Goal: Complete application form: Complete application form

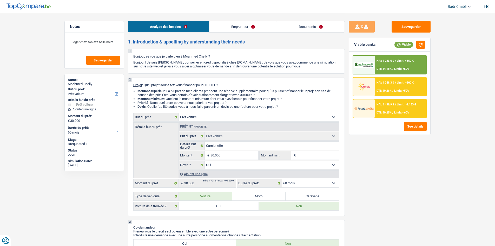
select select "car"
select select "60"
select select "car"
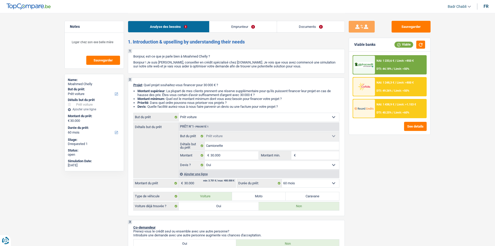
select select "yes"
select select "60"
select select "privateEmployee"
select select "familyAllowances"
select select "netSalary"
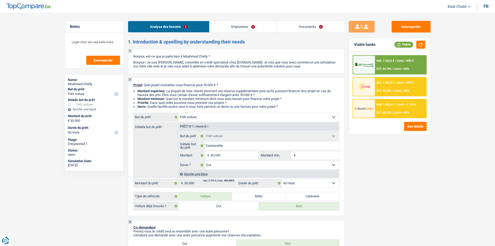
select select "mealVouchers"
select select "liveWithParents"
select select "cardOrCredit"
select select "personalLoan"
select select "education"
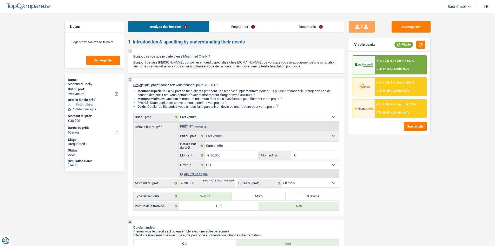
select select "48"
select select "car"
select select "yes"
select select "60"
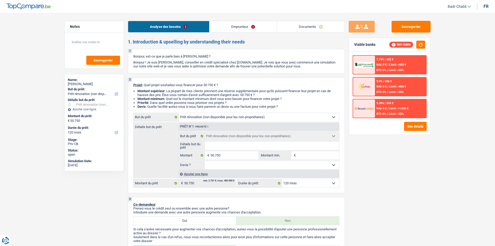
select select "renovation"
select select "120"
select select "renovation"
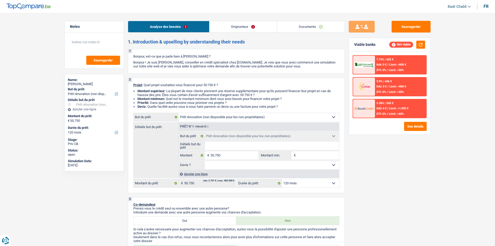
select select "120"
select select "renovation"
select select "120"
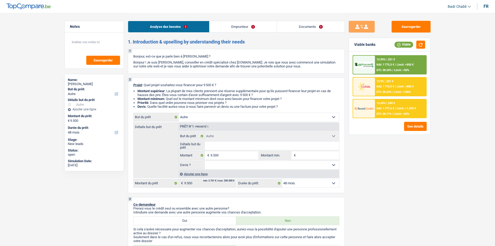
select select "other"
select select "48"
select select "other"
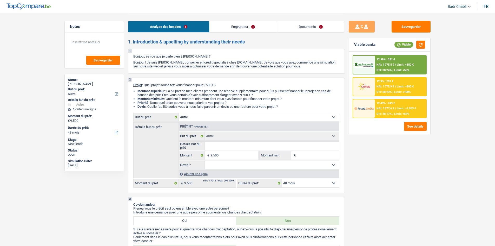
select select "48"
select select "worker"
select select "netSalary"
select select "rents"
select select "carLoan"
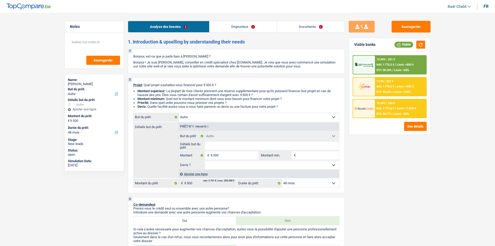
select select "60"
select select "other"
select select "48"
select select "worker"
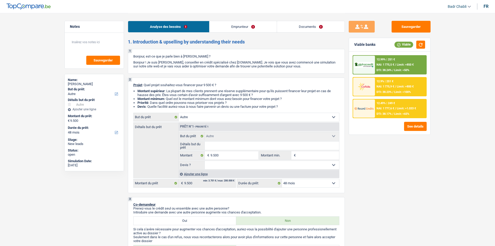
select select "netSalary"
select select "LU"
select select "stateUniversityEu"
click at [303, 28] on link "Documents" at bounding box center [311, 26] width 68 height 11
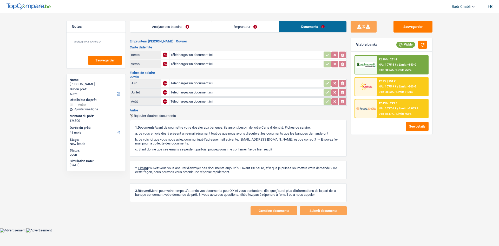
click at [241, 26] on link "Emprunteur" at bounding box center [245, 26] width 68 height 11
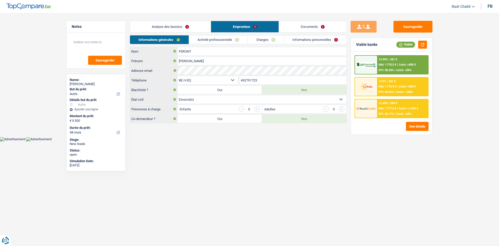
click at [228, 41] on link "Activité professionnelle" at bounding box center [218, 39] width 58 height 9
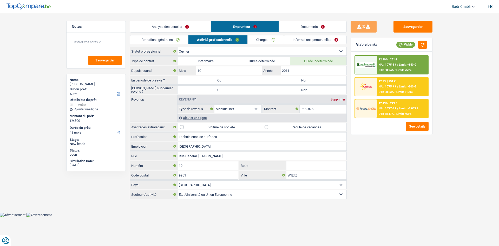
click at [264, 38] on link "Charges" at bounding box center [266, 39] width 36 height 9
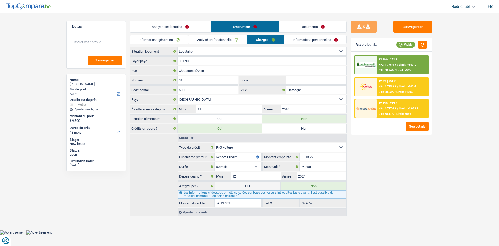
click at [308, 25] on link "Documents" at bounding box center [313, 26] width 68 height 11
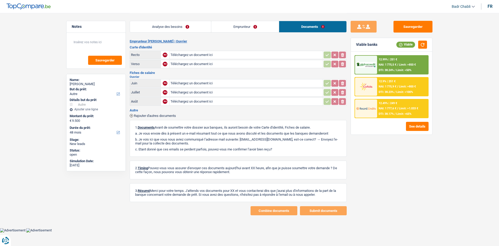
click at [231, 29] on link "Emprunteur" at bounding box center [245, 26] width 68 height 11
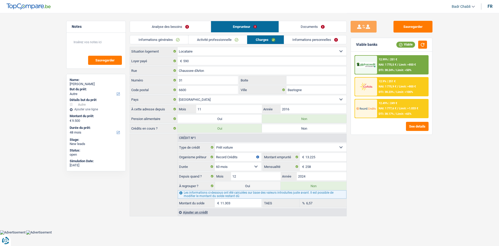
click at [228, 40] on link "Activité professionnelle" at bounding box center [217, 39] width 58 height 9
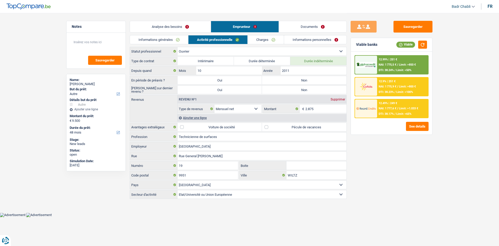
click at [286, 83] on label "Non" at bounding box center [304, 80] width 84 height 8
click at [286, 83] on input "Non" at bounding box center [304, 80] width 84 height 8
radio input "true"
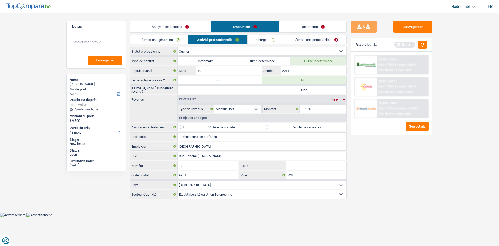
click at [286, 92] on label "Non" at bounding box center [304, 90] width 84 height 8
click at [286, 92] on input "Non" at bounding box center [304, 90] width 84 height 8
radio input "true"
click at [182, 24] on link "Analyse des besoins" at bounding box center [170, 26] width 81 height 11
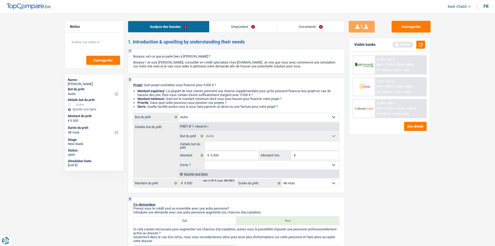
click at [194, 112] on div "2 Projet : Quel projet souhaitez-vous financer pour 9 500 € ? Montant supérieur…" at bounding box center [236, 134] width 217 height 115
click at [196, 115] on select "Confort maison: meubles, textile, peinture, électroménager, outillage non-profe…" at bounding box center [259, 117] width 160 height 8
select select "medical"
click at [179, 113] on select "Confort maison: meubles, textile, peinture, électroménager, outillage non-profe…" at bounding box center [259, 117] width 160 height 8
select select "medical"
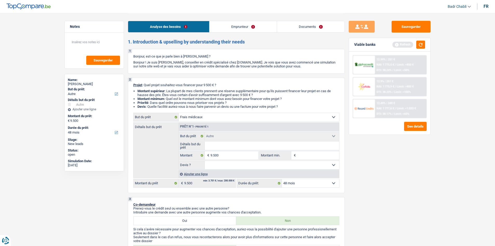
select select "medical"
select select "other"
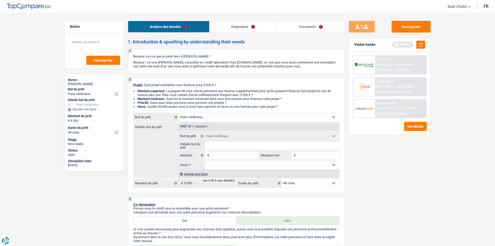
select select "other"
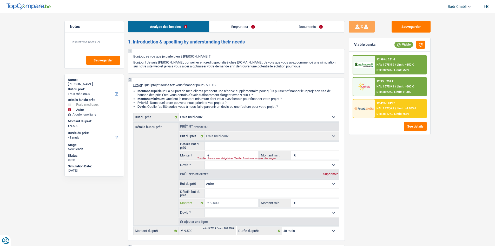
click at [216, 205] on input "9.500" at bounding box center [235, 203] width 48 height 8
click at [226, 149] on input "Détails but du prêt" at bounding box center [272, 145] width 134 height 8
click at [227, 152] on input "Montant" at bounding box center [235, 155] width 48 height 8
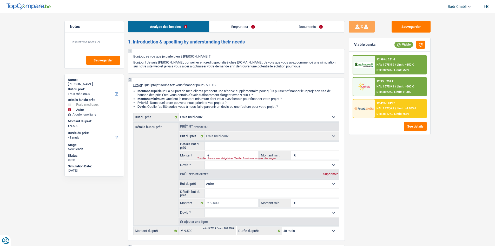
paste input "9.500"
type input "9.500"
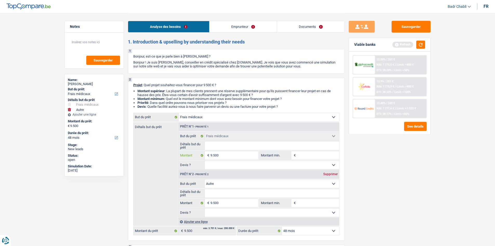
type input "9.500"
type input "19.000"
click at [339, 174] on div "Supprimer" at bounding box center [330, 173] width 17 height 3
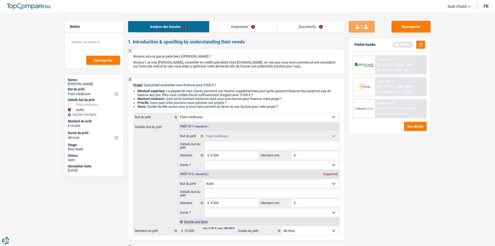
type input "9.500"
select select "48"
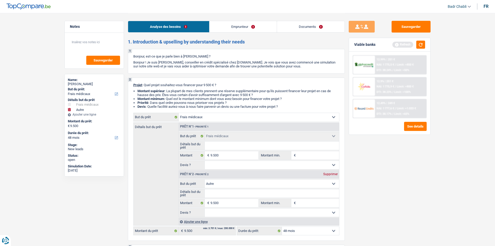
select select "48"
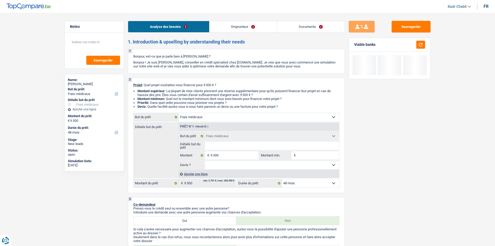
click at [299, 173] on div "Ajouter une ligne" at bounding box center [259, 174] width 161 height 8
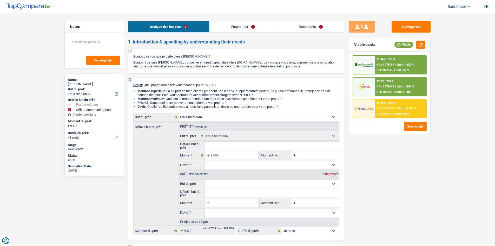
click at [331, 174] on div "Supprimer" at bounding box center [330, 173] width 17 height 3
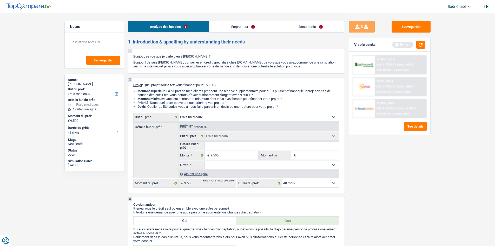
click at [285, 167] on select "Oui Non Non répondu Sélectionner une option" at bounding box center [272, 165] width 134 height 8
select select "yes"
click at [205, 161] on select "Oui Non Non répondu Sélectionner une option" at bounding box center [272, 165] width 134 height 8
select select "yes"
click at [308, 155] on input "Montant min." at bounding box center [318, 155] width 42 height 8
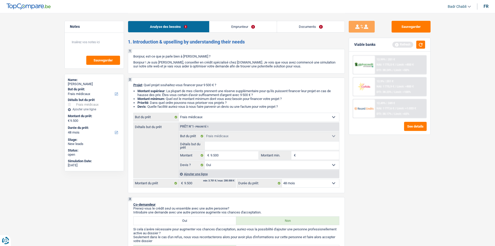
type input "8"
type input "84"
type input "840"
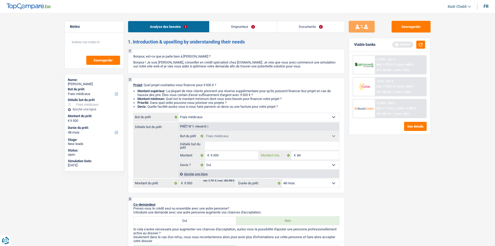
type input "840"
type input "8.400"
click at [411, 160] on div "Sauvegarder Viable banks Refresh 12.99% | 251 € NAI: 1 775,5 € / Limit: >850 € …" at bounding box center [390, 129] width 90 height 217
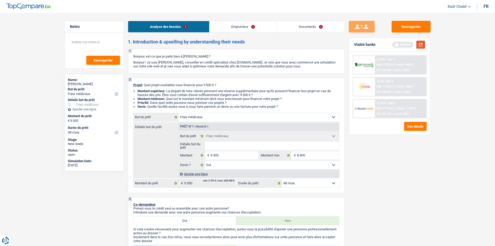
click at [419, 41] on button "button" at bounding box center [420, 45] width 9 height 8
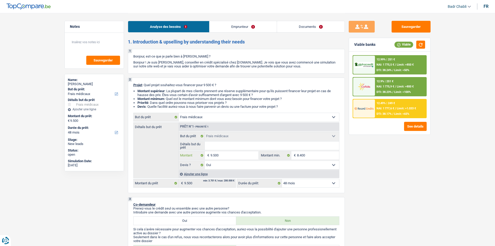
click at [231, 153] on input "9.500" at bounding box center [235, 155] width 48 height 8
click at [233, 146] on input "Détails but du prêt" at bounding box center [272, 145] width 134 height 8
type input "F"
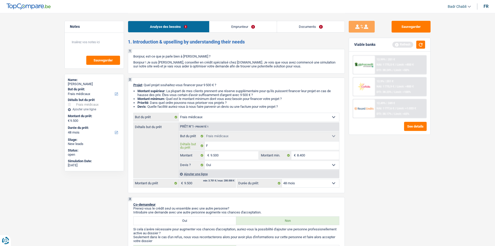
type input "Fr"
type input "Fra"
type input "Frai"
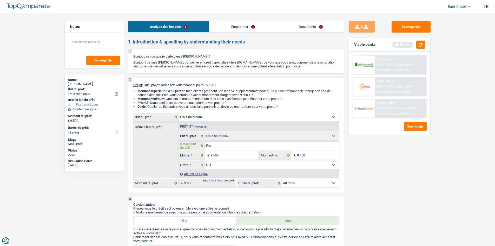
type input "Frai"
type input "Frais"
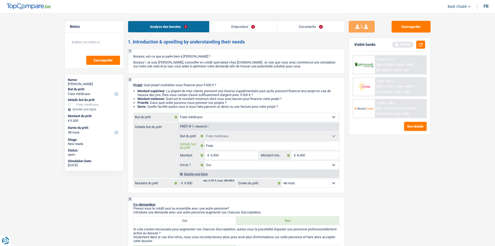
type input "Frais d"
type input "Frais de"
type input "Frais den"
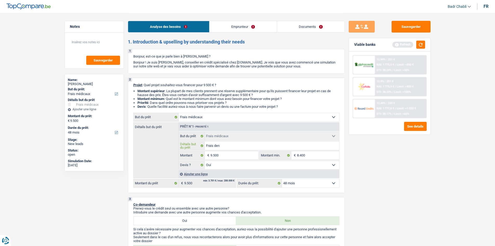
type input "Frais den"
type input "Frais dent"
type input "Frais denta"
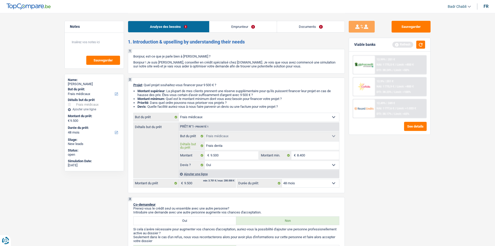
type input "Frais dentai"
type input "Frais dentair"
type input "Frais dentaire"
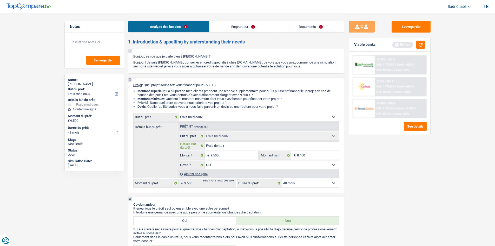
type input "Frais dentaire"
type input "Frais dentaires"
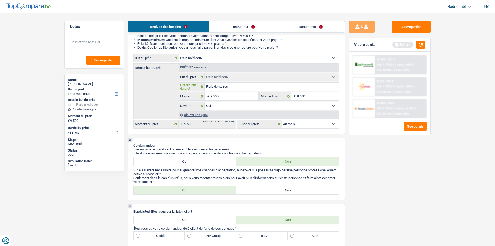
scroll to position [104, 0]
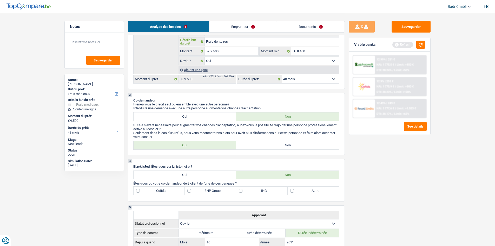
type input "Frais dentaires"
click at [286, 142] on label "Non" at bounding box center [287, 145] width 103 height 8
click at [286, 142] on input "Non" at bounding box center [287, 145] width 103 height 8
radio input "true"
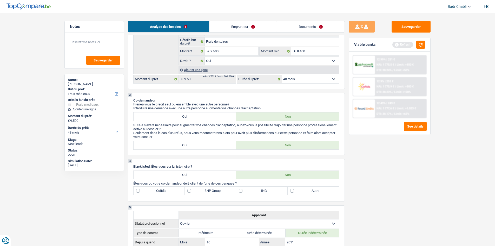
click at [294, 81] on select "12 mois 18 mois 24 mois 30 mois 36 mois 42 mois 48 mois Sélectionner une option" at bounding box center [310, 79] width 57 height 8
click at [295, 80] on select "12 mois 18 mois 24 mois 30 mois 36 mois 42 mois 48 mois Sélectionner une option" at bounding box center [310, 79] width 57 height 8
click at [419, 40] on div "Viable banks Refresh" at bounding box center [389, 45] width 81 height 14
click at [420, 45] on button "button" at bounding box center [420, 45] width 9 height 8
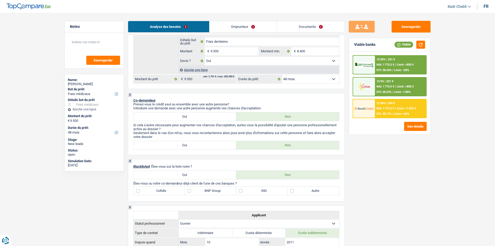
click at [395, 67] on div "12.99% | 251 € NAI: 1 775,5 € / Limit: >850 € DTI: 38.24% / Limit: <50%" at bounding box center [400, 65] width 51 height 18
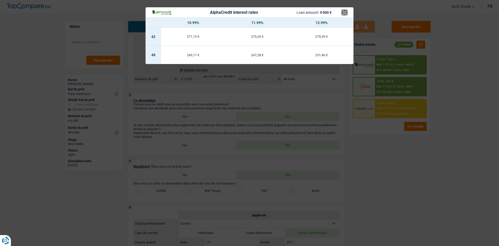
click at [343, 12] on button "×" at bounding box center [344, 12] width 5 height 5
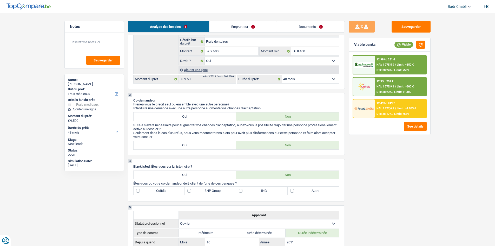
click at [403, 109] on span "Limit: >1.033 €" at bounding box center [406, 108] width 19 height 3
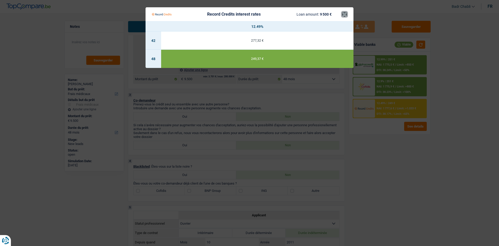
click at [345, 12] on button "×" at bounding box center [344, 14] width 5 height 5
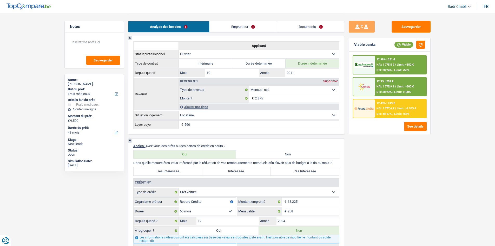
scroll to position [312, 0]
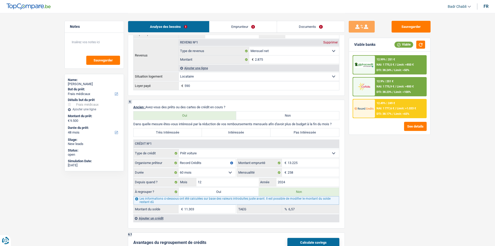
click at [394, 160] on div "Sauvegarder Viable banks Viable 12.99% | 251 € NAI: 1 775,5 € / Limit: >850 € D…" at bounding box center [390, 129] width 90 height 217
click at [219, 191] on label "Oui" at bounding box center [219, 191] width 80 height 8
click at [219, 191] on input "Oui" at bounding box center [219, 191] width 80 height 8
radio input "true"
type input "20.803"
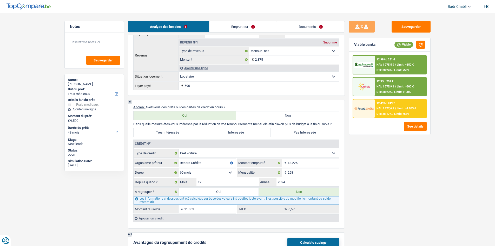
type input "11.303"
select select
radio input "false"
type input "11.303"
select select
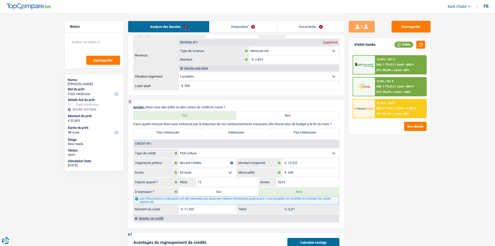
select select "refinancing"
select select "120"
select select "refinancing"
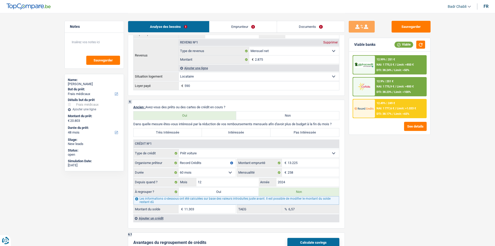
select select "120"
select select "refinancing"
select select "120"
select select "medical"
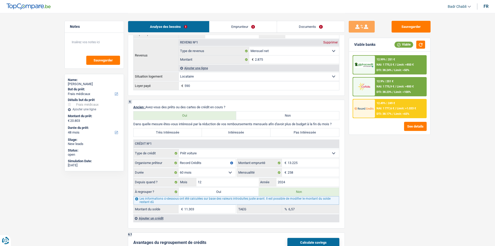
select select "medical"
select select "yes"
select select "medical"
select select "yes"
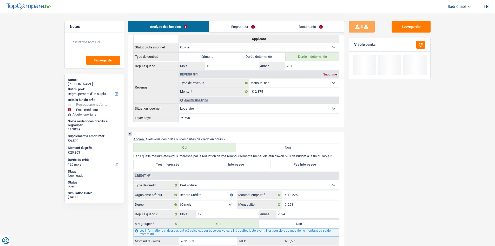
scroll to position [390, 0]
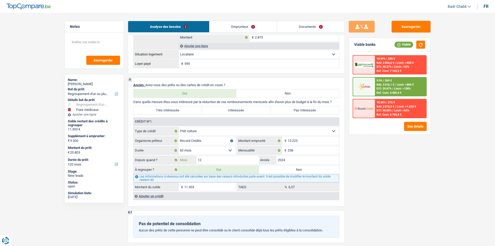
click at [208, 162] on input "12" at bounding box center [228, 160] width 63 height 8
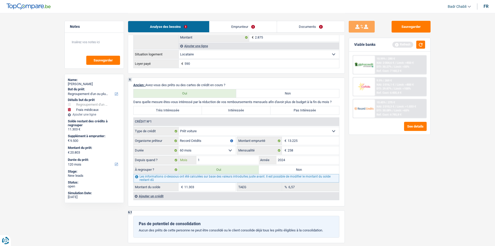
type input "11"
type input "11.105"
type input "20.605"
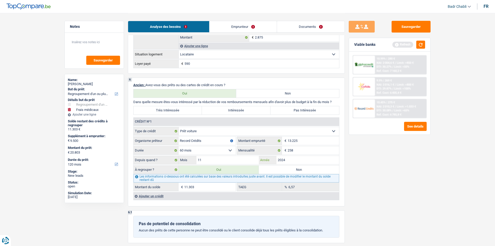
type input "20.605"
click at [420, 47] on button "button" at bounding box center [420, 45] width 9 height 8
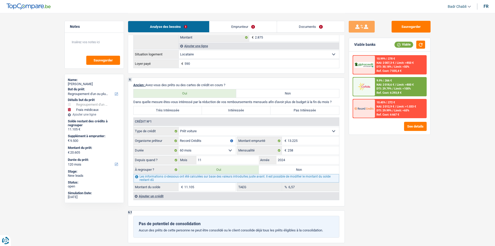
click at [396, 84] on span "/" at bounding box center [395, 84] width 1 height 3
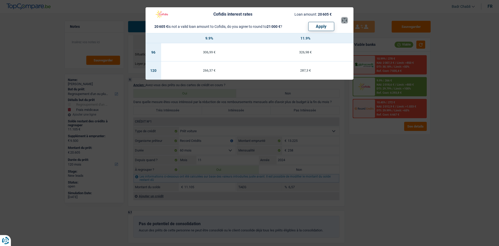
click at [344, 22] on button "×" at bounding box center [344, 20] width 5 height 5
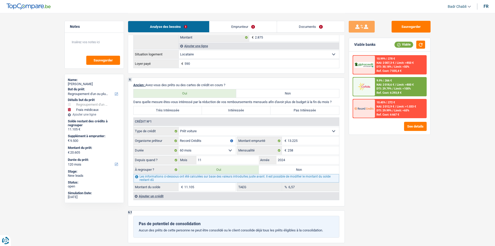
click at [397, 84] on span "Limit: >800 €" at bounding box center [405, 84] width 17 height 3
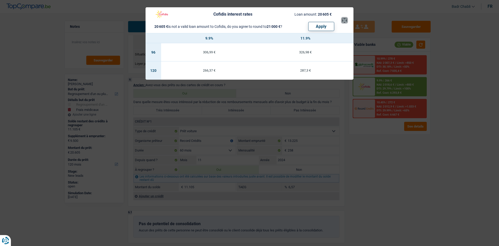
click at [344, 21] on button "×" at bounding box center [344, 20] width 5 height 5
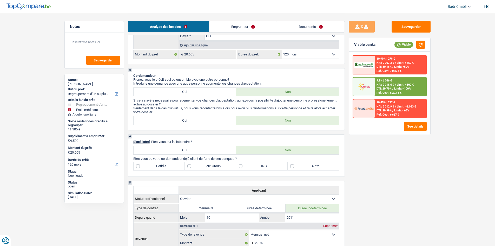
scroll to position [182, 0]
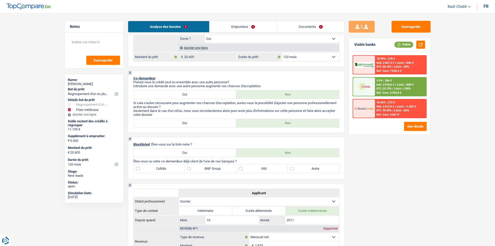
click at [315, 58] on select "12 mois 18 mois 24 mois 30 mois 36 mois 42 mois 48 mois 60 mois 72 mois 84 mois…" at bounding box center [310, 57] width 57 height 8
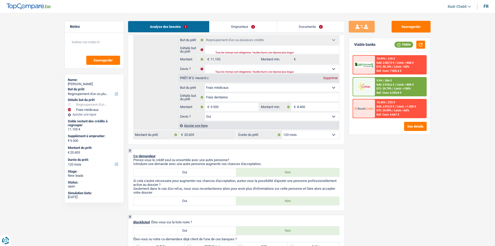
scroll to position [104, 0]
click at [308, 134] on select "12 mois 18 mois 24 mois 30 mois 36 mois 42 mois 48 mois 60 mois 72 mois 84 mois…" at bounding box center [310, 135] width 57 height 8
select select "84"
click at [282, 131] on select "12 mois 18 mois 24 mois 30 mois 36 mois 42 mois 48 mois 60 mois 72 mois 84 mois…" at bounding box center [310, 135] width 57 height 8
select select "84"
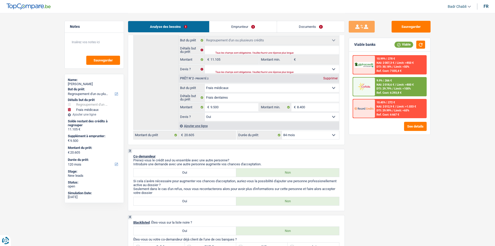
select select "84"
click at [399, 87] on span "Limit: <100%" at bounding box center [401, 88] width 17 height 3
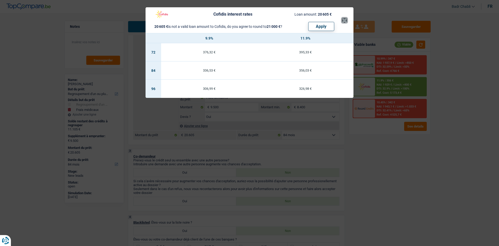
click at [343, 22] on button "×" at bounding box center [344, 20] width 5 height 5
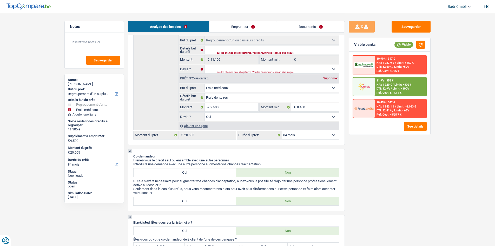
click at [380, 173] on div "Sauvegarder Viable banks Viable 10.99% | 347 € NAI: 1 937,9 € / Limit: >850 € D…" at bounding box center [390, 129] width 90 height 217
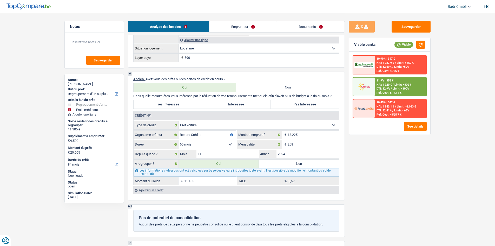
scroll to position [390, 0]
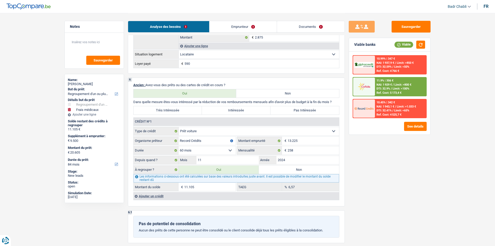
click at [193, 111] on label "Très Intéressée" at bounding box center [168, 110] width 69 height 8
click at [193, 111] on input "Très Intéressée" at bounding box center [168, 110] width 69 height 8
radio input "true"
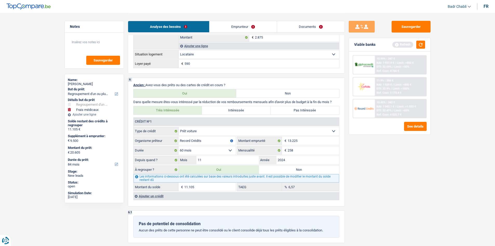
click at [435, 186] on main "Notes Sauvegarder Name: [PERSON_NAME] But du prêt: Confort maison: meubles, tex…" at bounding box center [247, 93] width 495 height 967
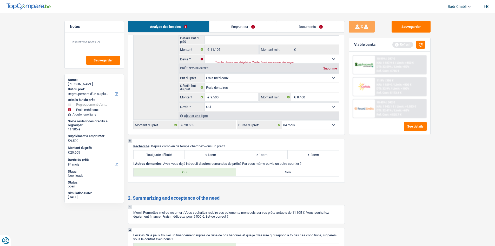
scroll to position [702, 0]
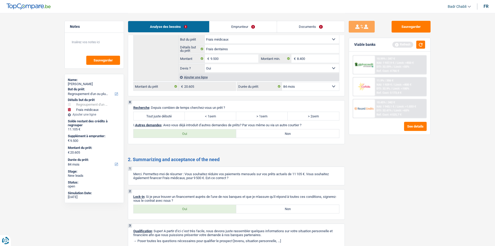
click at [173, 112] on label "Tout juste débuté" at bounding box center [159, 116] width 51 height 8
click at [173, 112] on input "Tout juste débuté" at bounding box center [159, 116] width 51 height 8
radio input "true"
click at [292, 129] on div "Oui Non Tous les champs sont obligatoires. Veuillez sélectionner une option" at bounding box center [236, 133] width 206 height 9
click at [293, 136] on label "Non" at bounding box center [287, 133] width 103 height 8
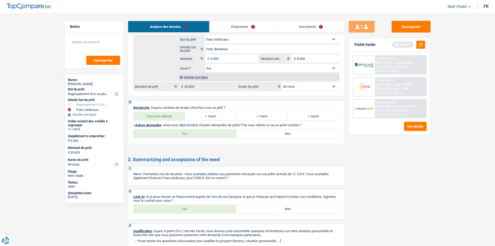
click at [293, 136] on input "Non" at bounding box center [287, 133] width 103 height 8
radio input "true"
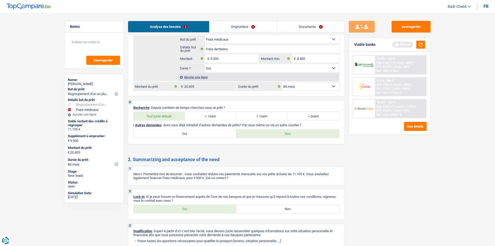
click at [212, 206] on label "Oui" at bounding box center [185, 209] width 103 height 8
click at [212, 206] on input "Oui" at bounding box center [185, 209] width 103 height 8
radio input "true"
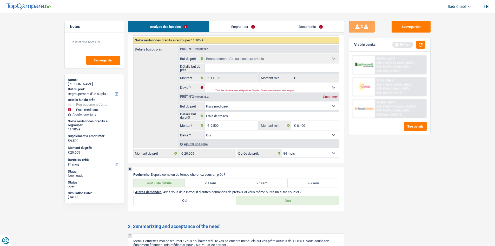
scroll to position [650, 0]
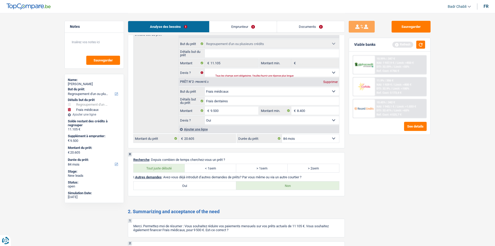
click at [322, 140] on select "12 mois 18 mois 24 mois 30 mois 36 mois 42 mois 48 mois 60 mois 72 mois 84 mois…" at bounding box center [310, 138] width 57 height 8
click at [407, 159] on div "Sauvegarder Viable banks Refresh 10.99% | 347 € NAI: 1 937,9 € / Limit: >850 € …" at bounding box center [390, 129] width 90 height 217
click at [243, 23] on link "Emprunteur" at bounding box center [243, 26] width 67 height 11
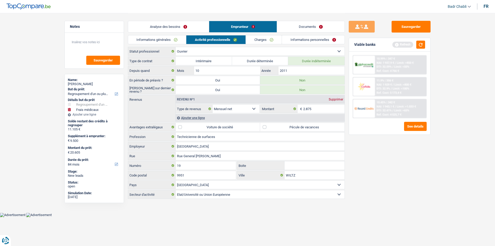
scroll to position [0, 0]
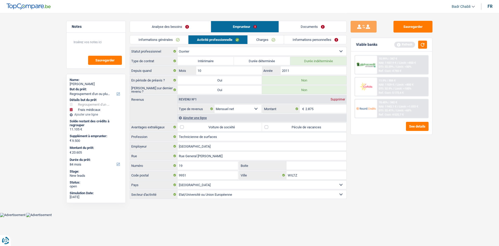
click at [264, 44] on link "Charges" at bounding box center [266, 39] width 36 height 9
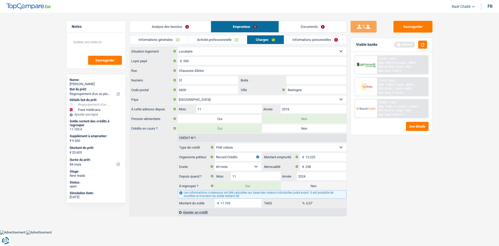
click at [217, 42] on link "Activité professionnelle" at bounding box center [217, 39] width 58 height 9
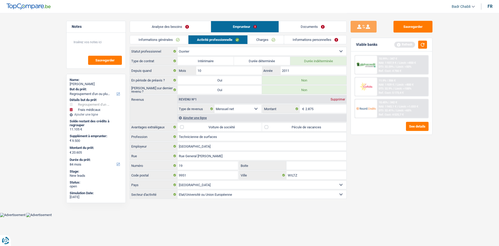
click at [164, 39] on link "Informations générales" at bounding box center [159, 39] width 58 height 9
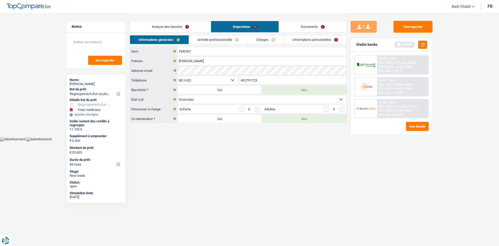
click at [187, 30] on link "Analyse des besoins" at bounding box center [170, 26] width 81 height 11
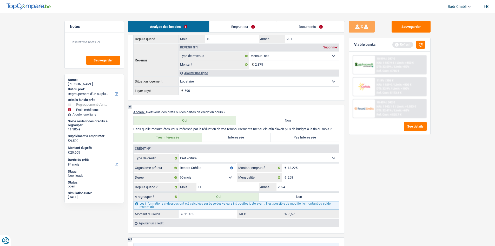
scroll to position [364, 0]
click at [420, 44] on button "button" at bounding box center [420, 45] width 9 height 8
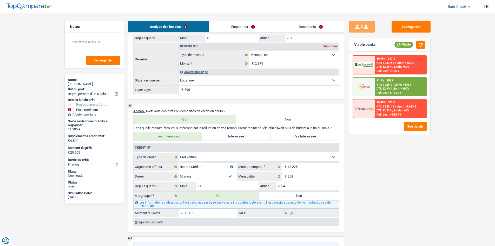
click at [400, 84] on span "Limit: >800 €" at bounding box center [403, 84] width 17 height 3
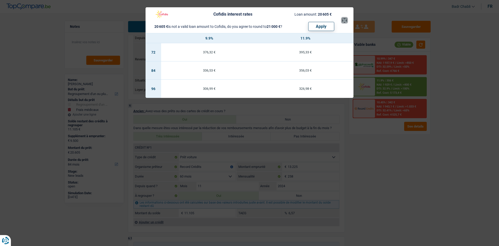
click at [344, 23] on button "×" at bounding box center [344, 20] width 5 height 5
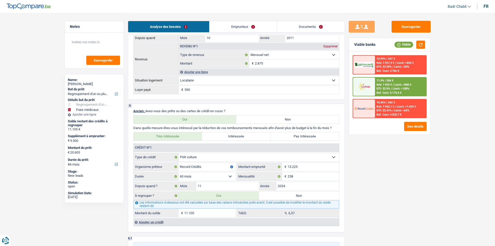
click at [252, 30] on link "Emprunteur" at bounding box center [243, 26] width 67 height 11
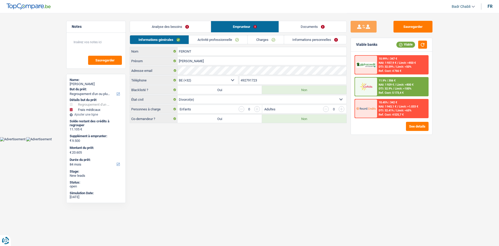
click at [260, 42] on link "Charges" at bounding box center [266, 39] width 36 height 9
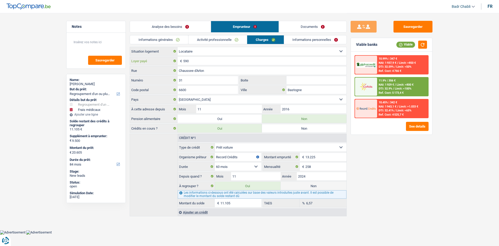
click at [204, 61] on input "590" at bounding box center [264, 61] width 163 height 8
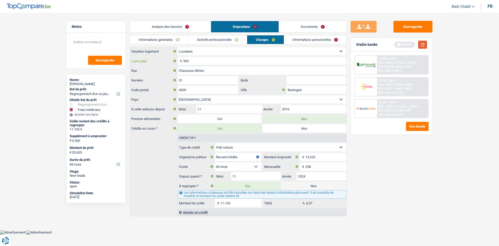
type input "900"
click at [426, 44] on button "button" at bounding box center [422, 45] width 9 height 8
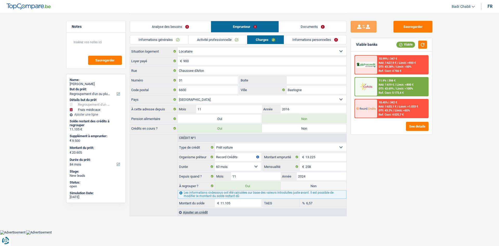
click at [450, 64] on main "Notes Sauvegarder Name: [PERSON_NAME] But du prêt: Confort maison: meubles, tex…" at bounding box center [249, 115] width 499 height 230
click at [231, 38] on link "Activité professionnelle" at bounding box center [217, 39] width 58 height 9
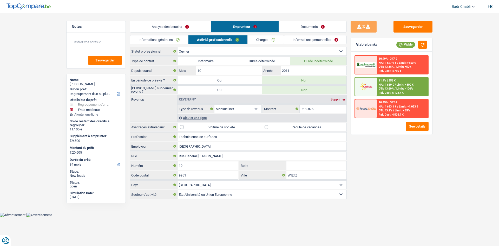
click at [168, 40] on link "Informations générales" at bounding box center [159, 39] width 58 height 9
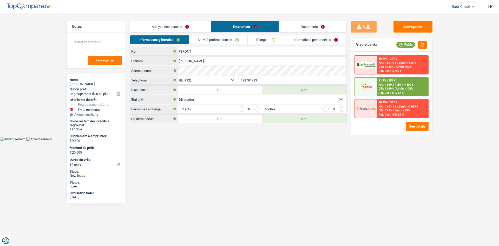
click at [219, 40] on link "Activité professionnelle" at bounding box center [218, 39] width 58 height 9
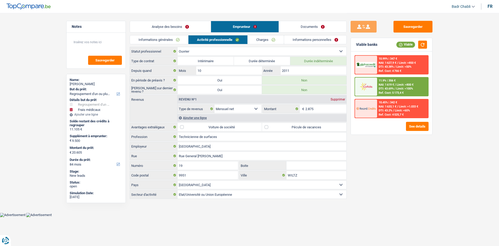
click at [270, 127] on label "Pécule de vacances" at bounding box center [304, 127] width 84 height 8
click at [270, 127] on input "Pécule de vacances" at bounding box center [304, 127] width 84 height 8
checkbox input "true"
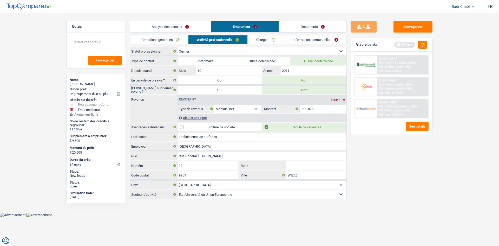
click at [173, 39] on link "Informations générales" at bounding box center [159, 39] width 58 height 9
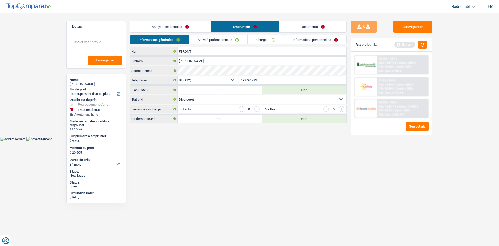
click at [186, 27] on link "Analyse des besoins" at bounding box center [170, 26] width 81 height 11
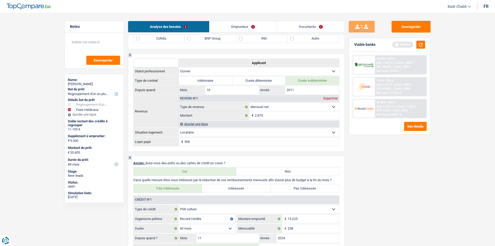
scroll to position [416, 0]
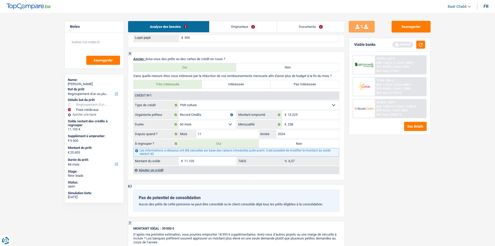
click at [153, 168] on div "Ajouter un crédit" at bounding box center [236, 170] width 206 height 8
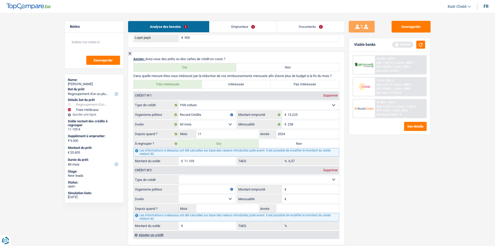
click at [188, 179] on select "Carte ou ouverture de crédit Prêt hypothécaire Vente à tempérament Prêt à tempé…" at bounding box center [259, 179] width 160 height 8
select select "cardOrCredit"
type input "0"
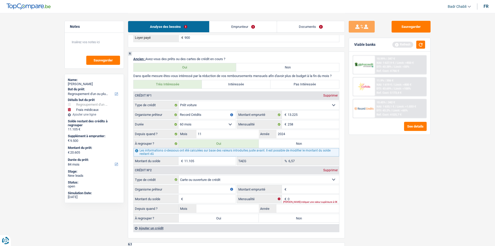
click at [199, 190] on input "Organisme prêteur" at bounding box center [207, 189] width 57 height 8
click at [205, 198] on input "Montant du solde" at bounding box center [209, 198] width 51 height 8
click at [206, 191] on input "BNP" at bounding box center [207, 189] width 57 height 8
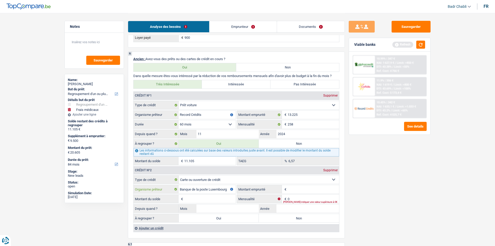
type input "Banque de la poste Luxembourg"
click at [299, 189] on input "Montant" at bounding box center [313, 189] width 51 height 8
click at [238, 26] on link "Emprunteur" at bounding box center [243, 26] width 67 height 11
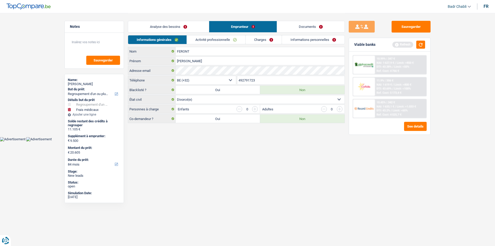
scroll to position [0, 0]
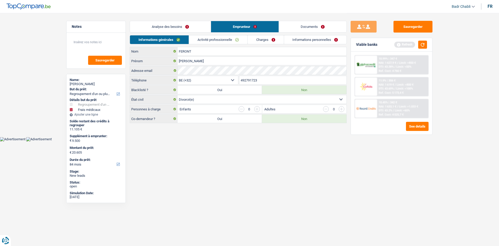
click at [230, 40] on link "Activité professionnelle" at bounding box center [218, 39] width 58 height 9
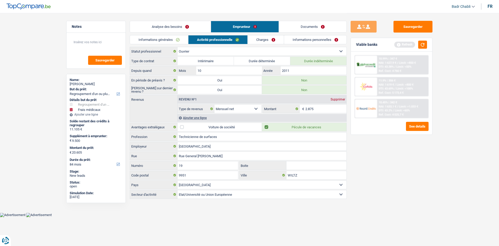
click at [229, 49] on select "Ouvrier Employé privé Employé public Invalide Indépendant Pensionné Chômeur Mut…" at bounding box center [262, 51] width 169 height 8
select select "publicEmployee"
click at [178, 47] on select "Ouvrier Employé privé Employé public Invalide Indépendant Pensionné Chômeur Mut…" at bounding box center [262, 51] width 169 height 8
radio input "false"
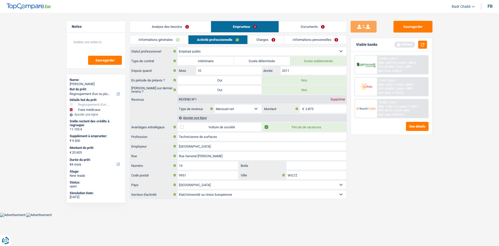
checkbox input "false"
select select "mealVouchers"
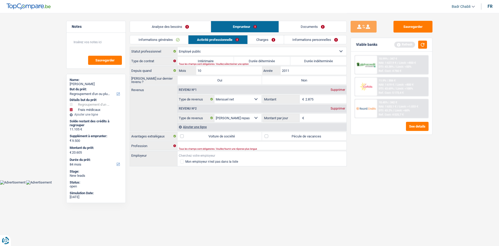
click at [191, 156] on input "Employeur" at bounding box center [262, 155] width 169 height 8
click at [203, 143] on input "Profession" at bounding box center [262, 145] width 169 height 8
type input "E"
type input "[GEOGRAPHIC_DATA]"
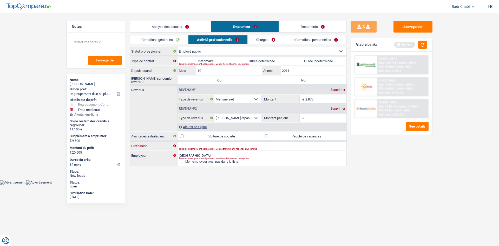
click at [203, 143] on input "Profession" at bounding box center [262, 145] width 169 height 8
type input "Employé public"
click at [269, 135] on label "Pécule de vacances" at bounding box center [304, 136] width 84 height 8
click at [269, 135] on input "Pécule de vacances" at bounding box center [304, 136] width 84 height 8
checkbox input "true"
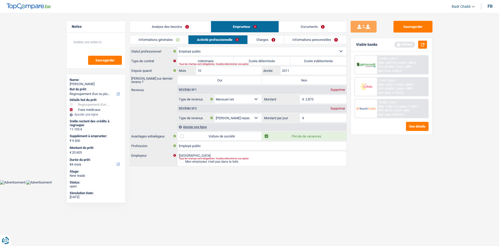
click at [313, 61] on label "Durée indéterminée" at bounding box center [318, 61] width 56 height 8
click at [313, 61] on input "Durée indéterminée" at bounding box center [318, 61] width 56 height 8
radio input "true"
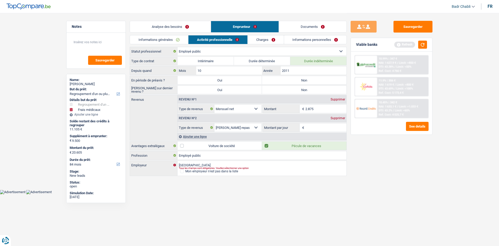
click at [303, 78] on label "Non" at bounding box center [304, 80] width 84 height 8
click at [303, 78] on input "Non" at bounding box center [304, 80] width 84 height 8
radio input "true"
click at [300, 87] on label "Non" at bounding box center [304, 90] width 84 height 8
click at [300, 87] on input "Non" at bounding box center [304, 90] width 84 height 8
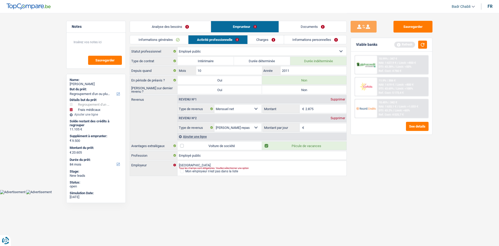
radio input "true"
click at [165, 41] on link "Informations générales" at bounding box center [159, 39] width 58 height 9
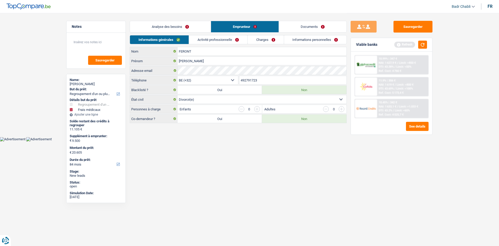
click at [177, 30] on link "Analyse des besoins" at bounding box center [170, 26] width 81 height 11
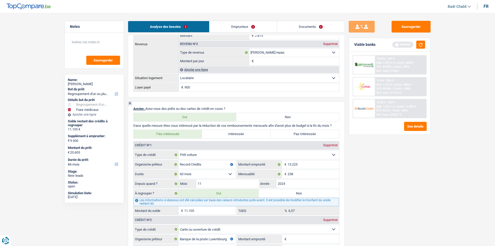
scroll to position [442, 0]
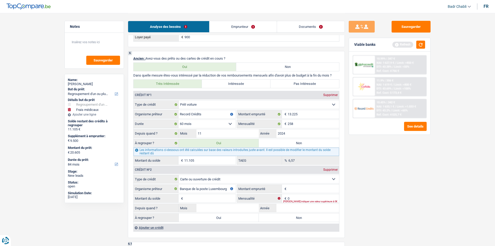
click at [298, 188] on input "Montant" at bounding box center [313, 188] width 51 height 8
type input "1.800"
type input "1"
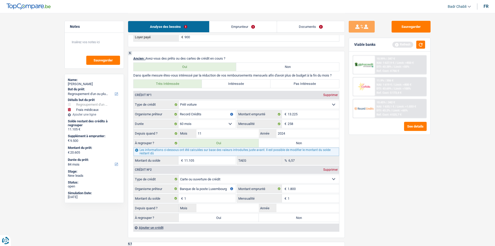
type input "1"
type input "01"
type input "2023"
click at [316, 216] on label "Non" at bounding box center [299, 217] width 80 height 8
click at [316, 216] on input "Non" at bounding box center [299, 217] width 80 height 8
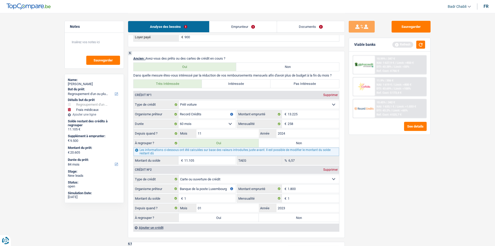
radio input "true"
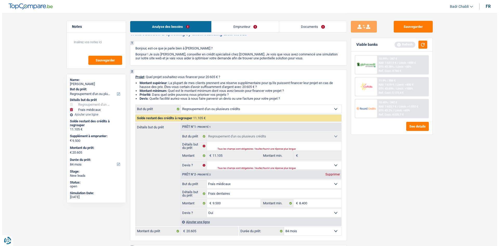
scroll to position [0, 0]
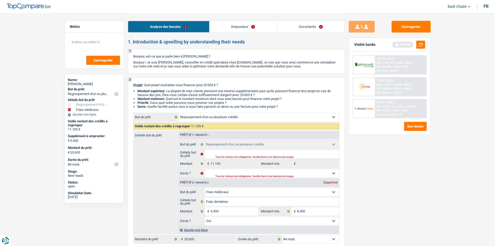
drag, startPoint x: 249, startPoint y: 21, endPoint x: 242, endPoint y: 31, distance: 12.2
click at [249, 21] on link "Emprunteur" at bounding box center [243, 26] width 67 height 11
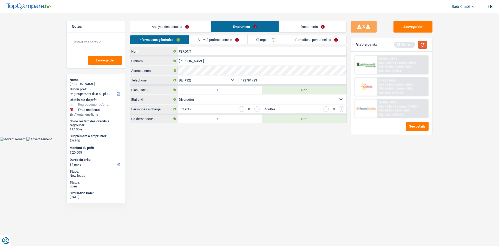
click at [424, 46] on button "button" at bounding box center [422, 45] width 9 height 8
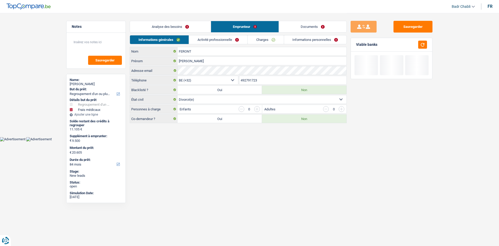
click at [217, 40] on link "Activité professionnelle" at bounding box center [218, 39] width 58 height 9
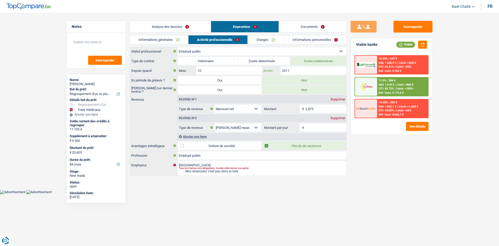
click at [293, 70] on input "2011" at bounding box center [314, 70] width 66 height 8
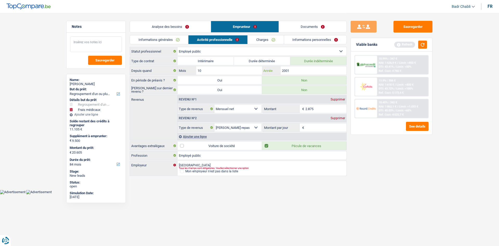
type input "2001"
click at [109, 44] on textarea at bounding box center [96, 44] width 52 height 16
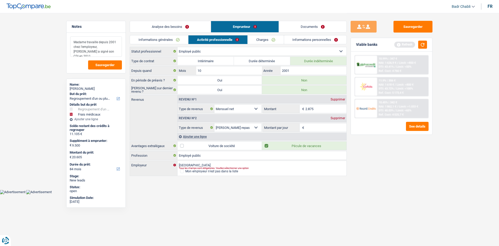
type textarea "Madame travaille depuis 2001 chez l'employeur, [PERSON_NAME] a signé son CDI en…"
click at [336, 119] on div "Supprimer" at bounding box center [337, 117] width 17 height 3
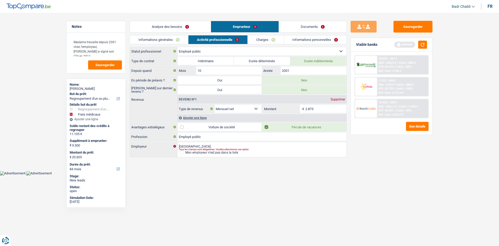
click at [268, 40] on link "Charges" at bounding box center [266, 39] width 36 height 9
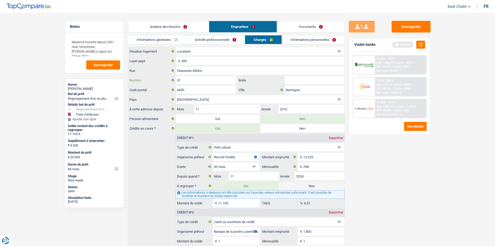
click at [203, 81] on input "31" at bounding box center [206, 80] width 61 height 8
type input "93"
click at [325, 41] on link "Informations personnelles" at bounding box center [313, 39] width 63 height 9
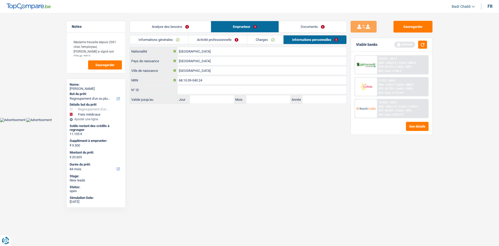
click at [319, 27] on link "Documents" at bounding box center [313, 26] width 68 height 11
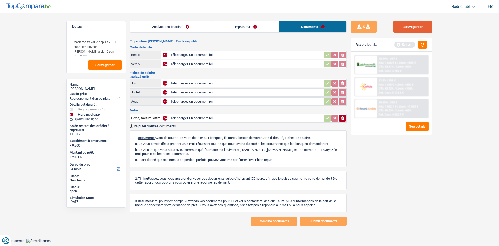
click at [417, 23] on button "Sauvegarder" at bounding box center [413, 27] width 39 height 12
